Goal: Information Seeking & Learning: Learn about a topic

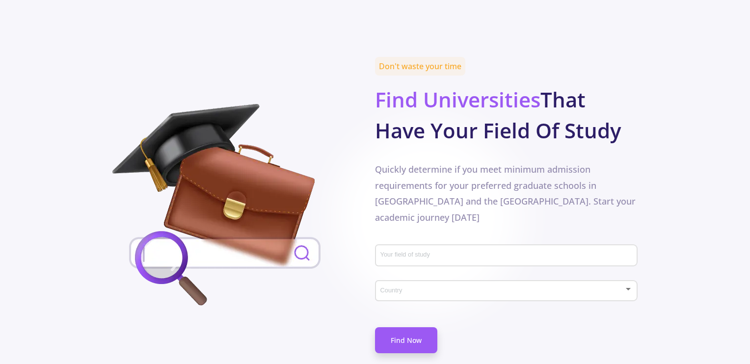
scroll to position [445, 0]
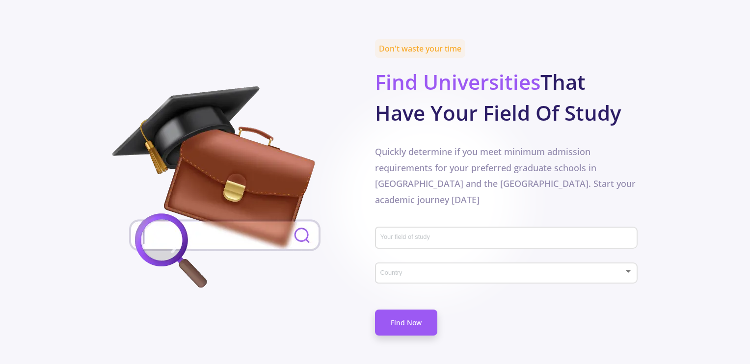
click at [403, 234] on input "Your field of study" at bounding box center [508, 238] width 256 height 9
type input "b"
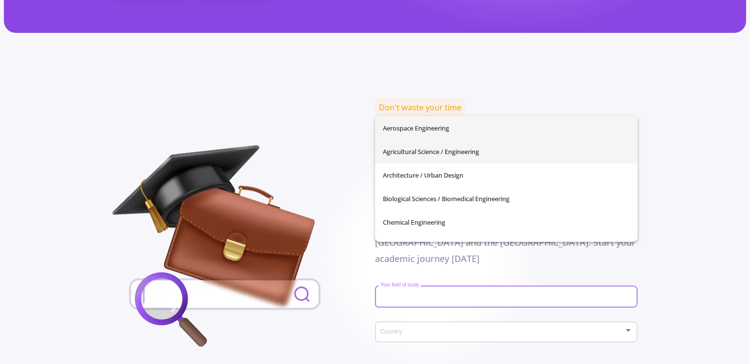
scroll to position [384, 0]
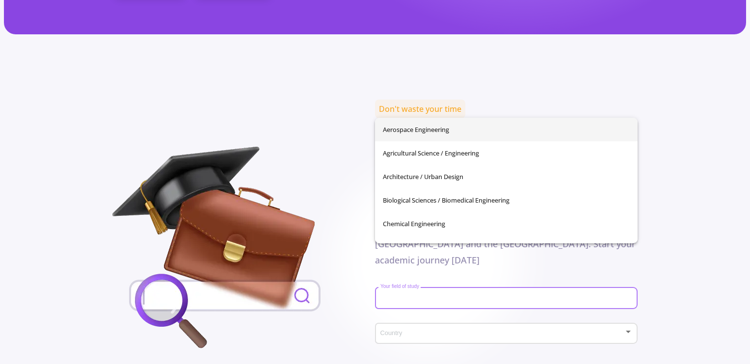
click at [429, 295] on input "Your field of study" at bounding box center [508, 299] width 256 height 9
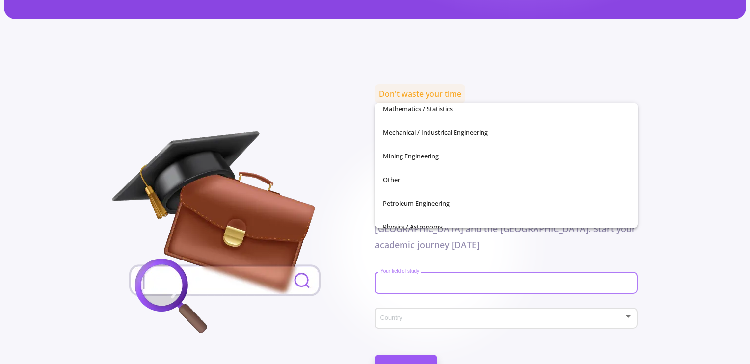
scroll to position [312, 0]
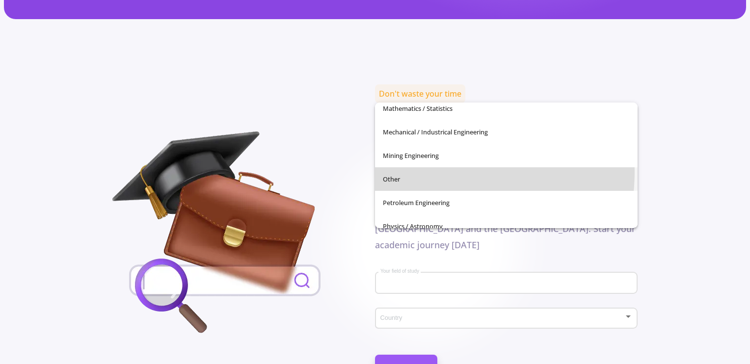
click at [395, 171] on span "Other" at bounding box center [506, 179] width 247 height 24
type input "Other"
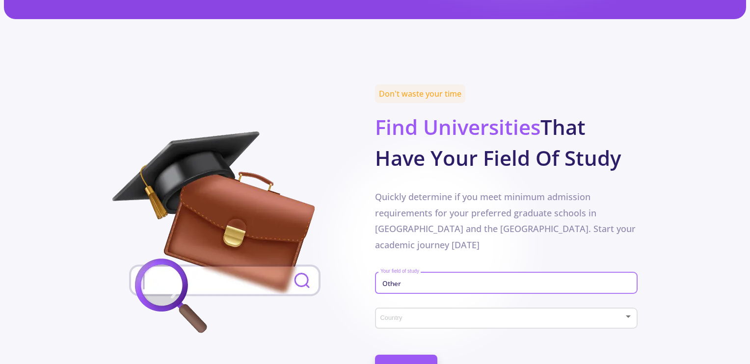
click at [402, 304] on div "Country" at bounding box center [506, 316] width 253 height 25
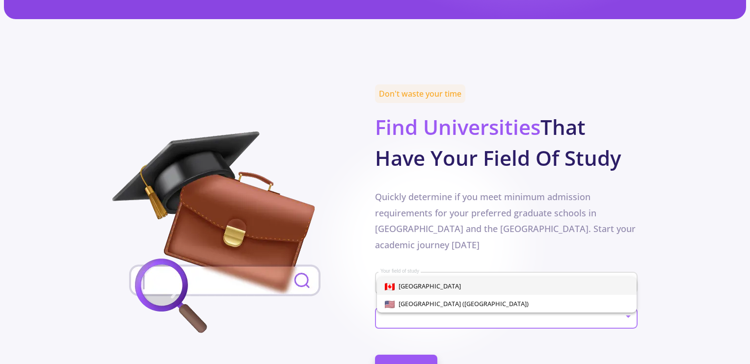
click at [402, 285] on span "[GEOGRAPHIC_DATA]" at bounding box center [428, 286] width 66 height 9
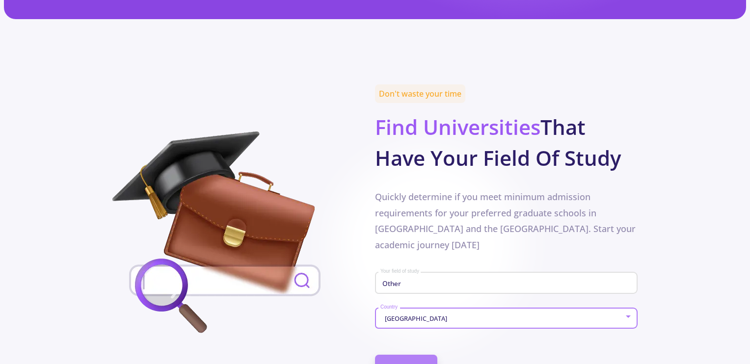
click at [401, 355] on link "Find Now" at bounding box center [406, 368] width 62 height 26
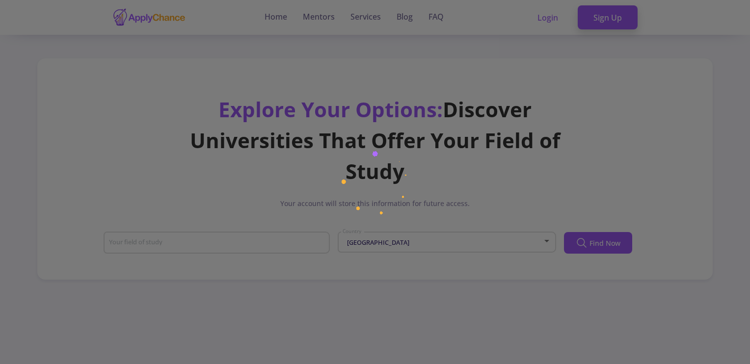
type input "Other"
